Goal: Information Seeking & Learning: Find contact information

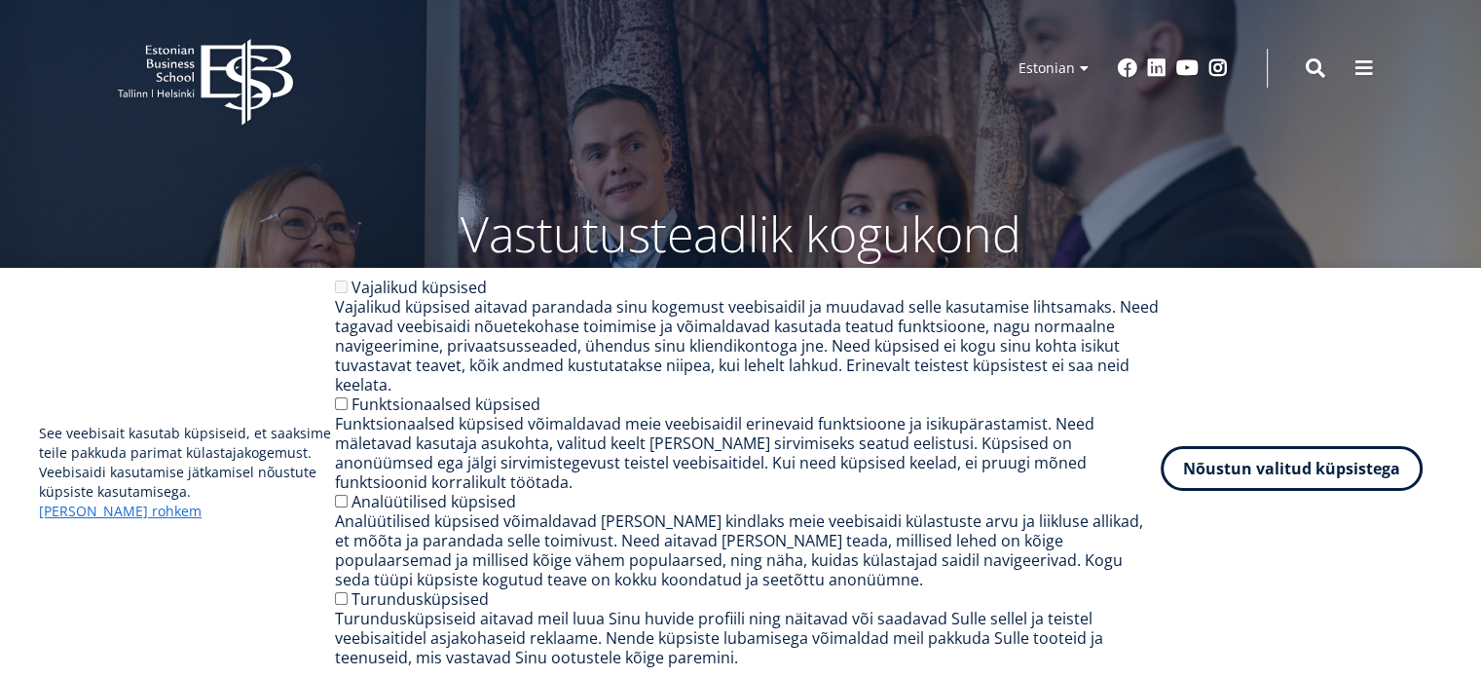
click at [1223, 491] on button "Nõustun valitud küpsistega" at bounding box center [1292, 468] width 262 height 45
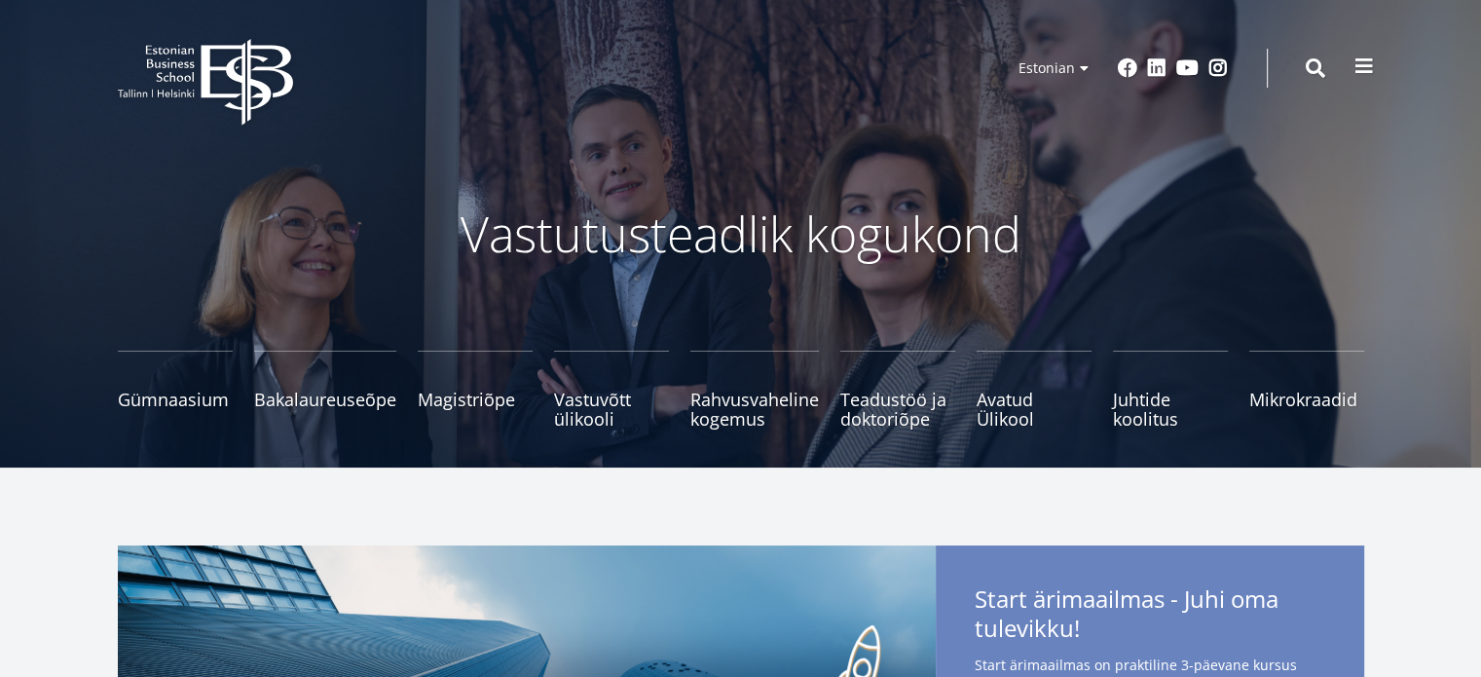
click at [1368, 68] on span at bounding box center [1363, 65] width 19 height 19
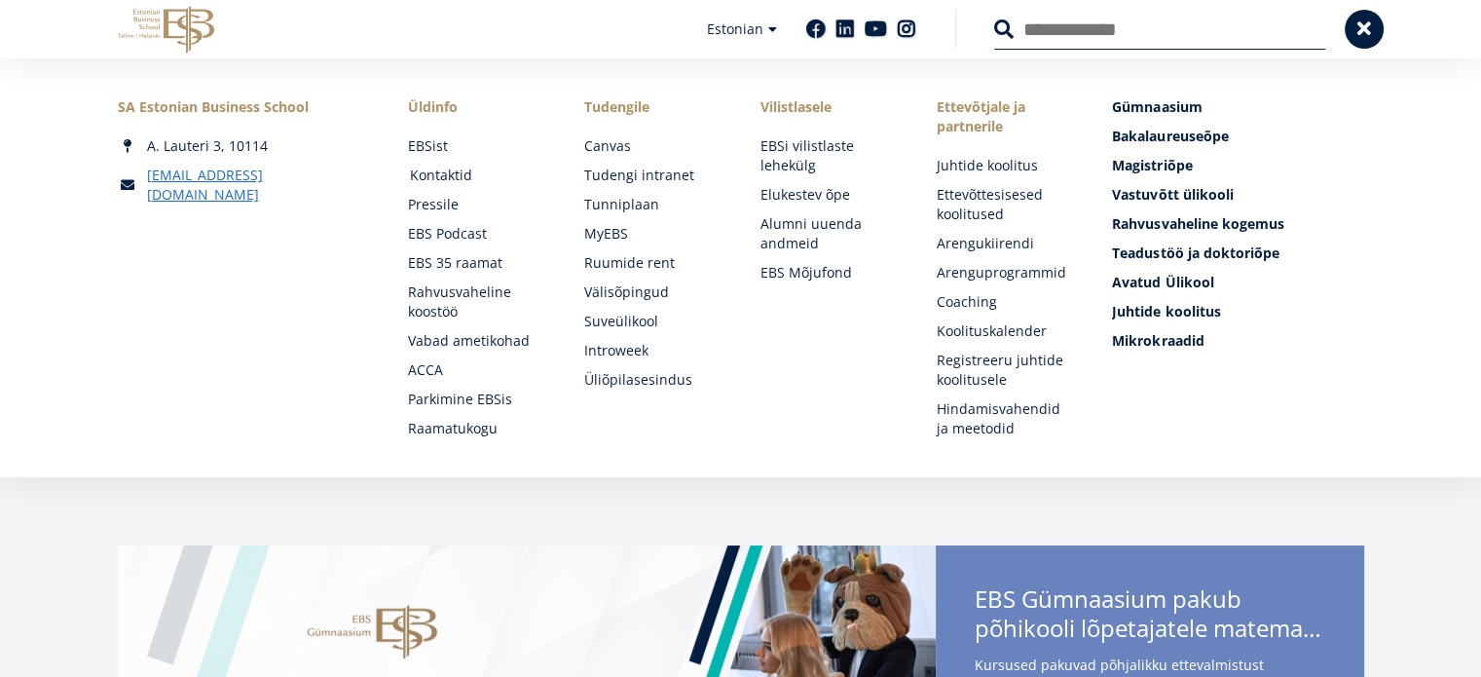
click at [445, 170] on link "Kontaktid" at bounding box center [478, 175] width 137 height 19
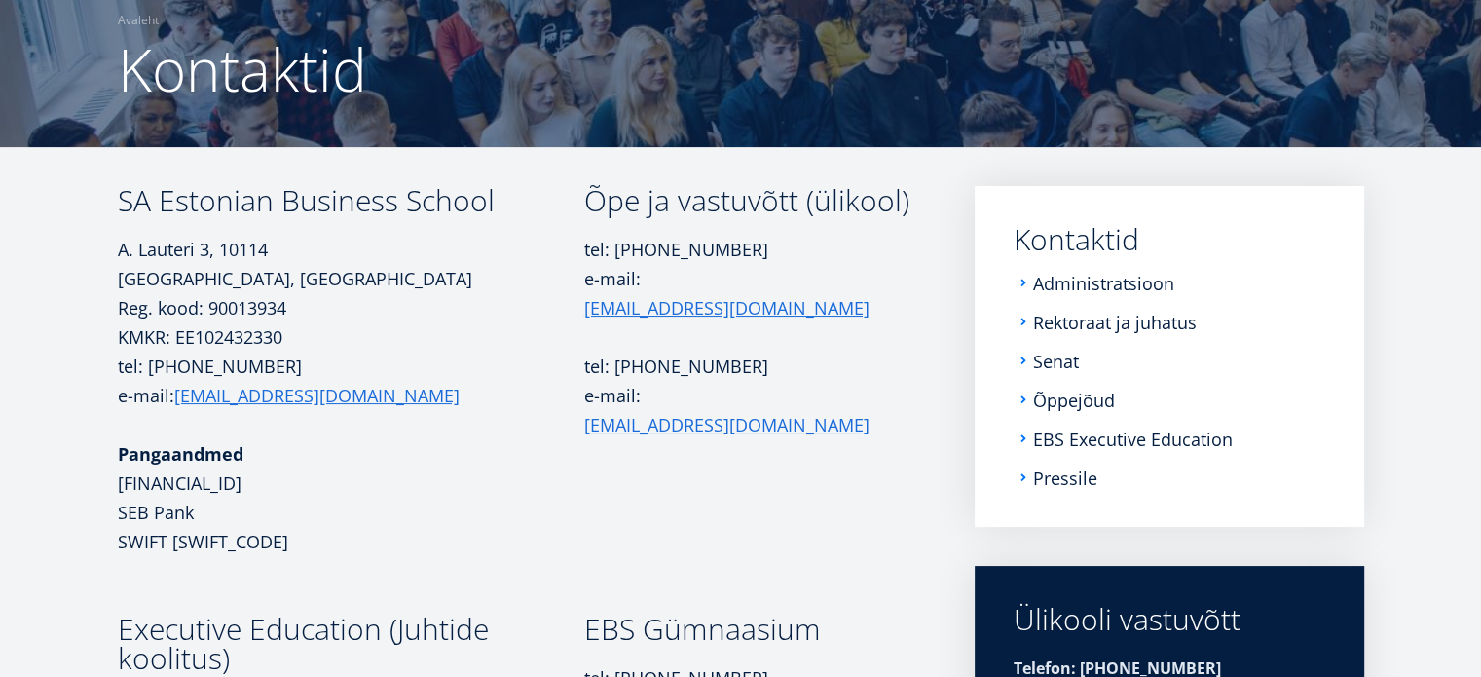
scroll to position [195, 0]
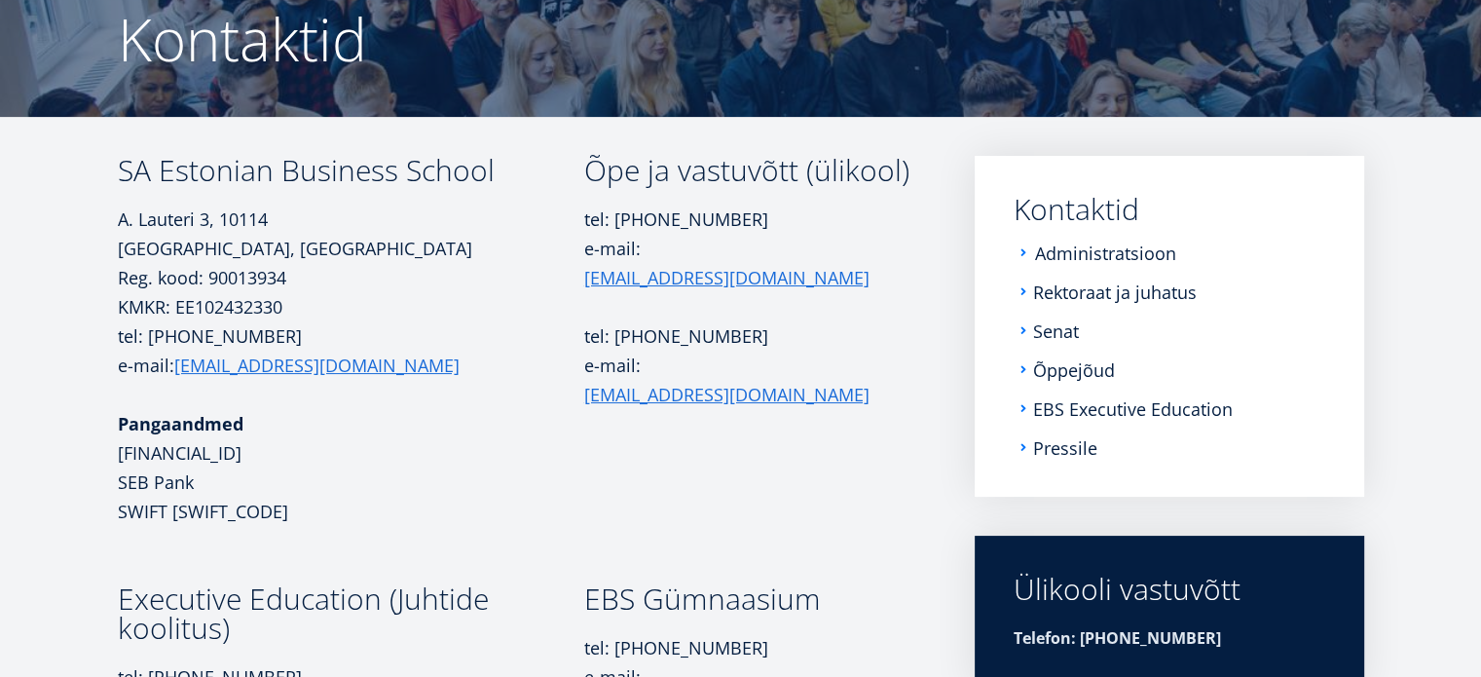
click at [1056, 254] on link "Administratsioon" at bounding box center [1105, 252] width 141 height 19
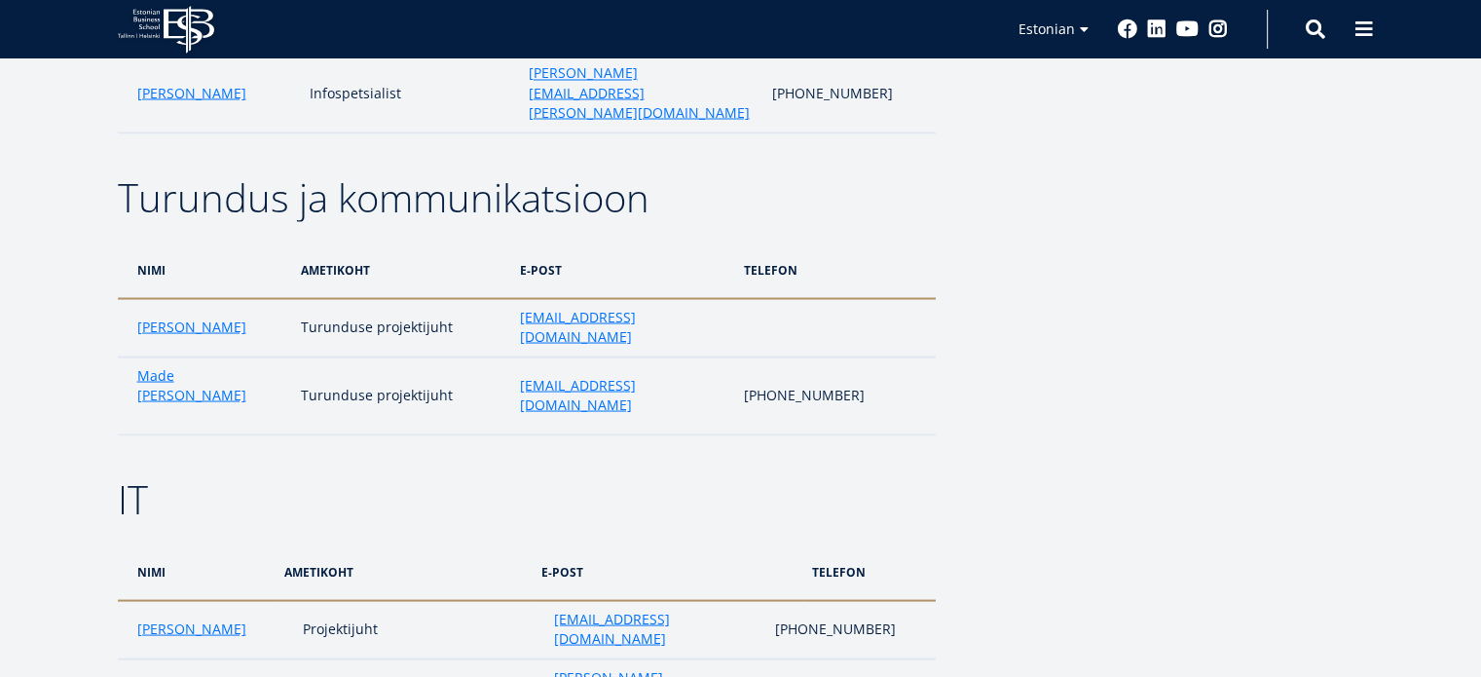
scroll to position [3213, 0]
